Goal: Information Seeking & Learning: Learn about a topic

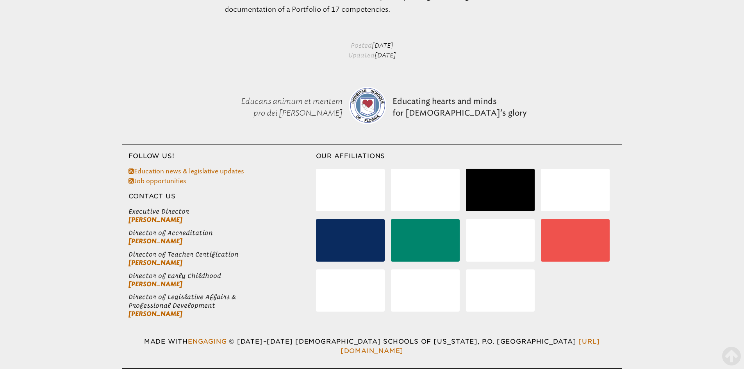
scroll to position [810, 0]
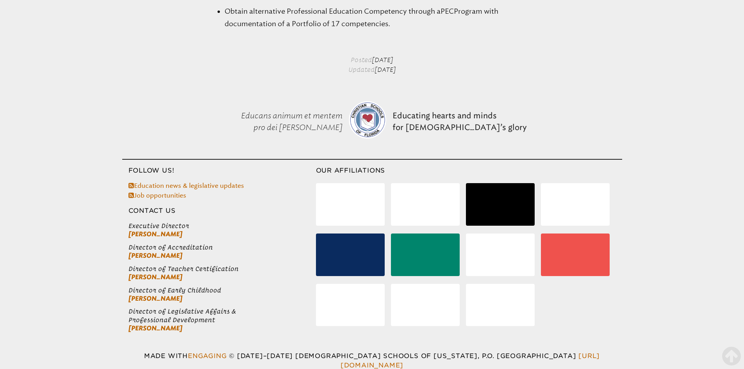
scroll to position [819, 0]
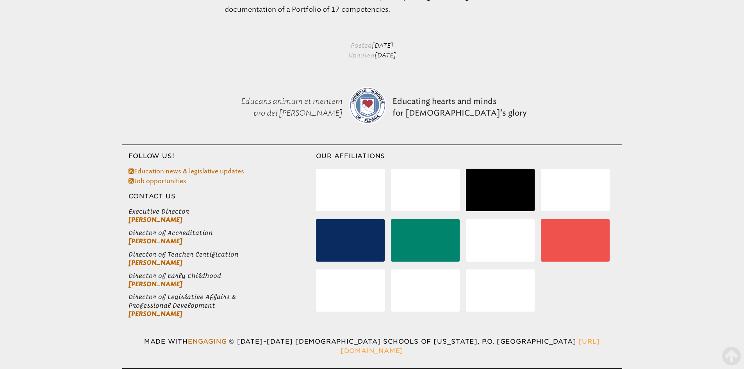
click at [555, 352] on link "[URL][DOMAIN_NAME]" at bounding box center [469, 346] width 259 height 17
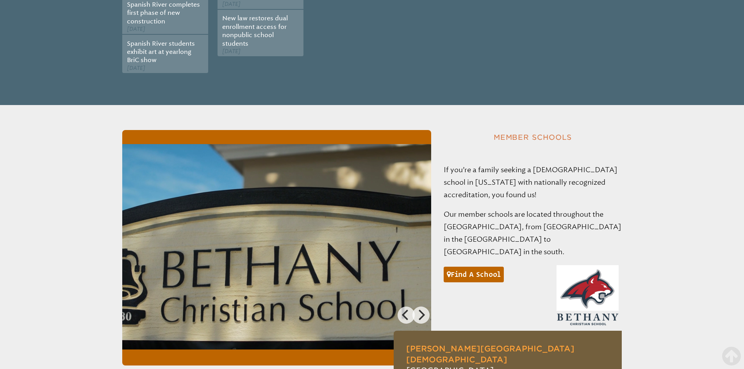
scroll to position [466, 0]
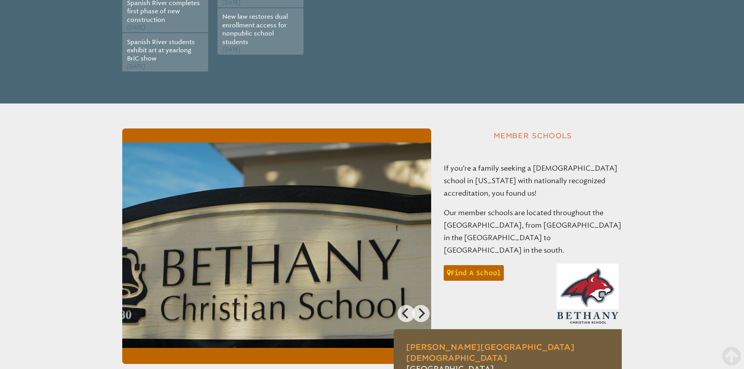
click at [463, 265] on link "Find a school" at bounding box center [474, 273] width 60 height 16
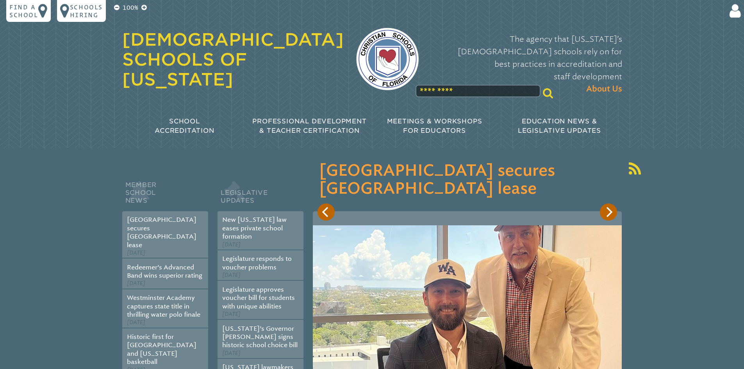
scroll to position [467, 0]
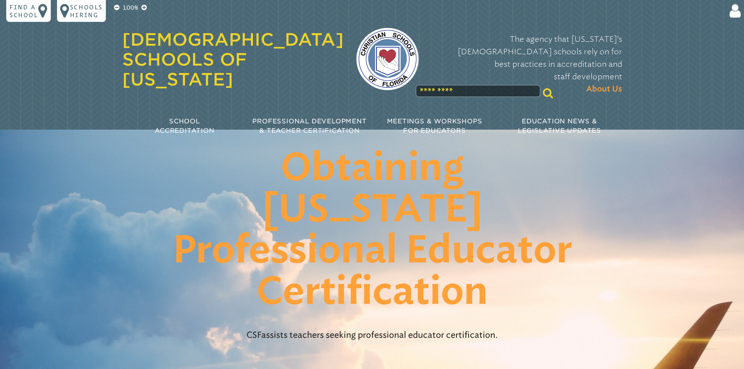
scroll to position [819, 0]
